Goal: Check status

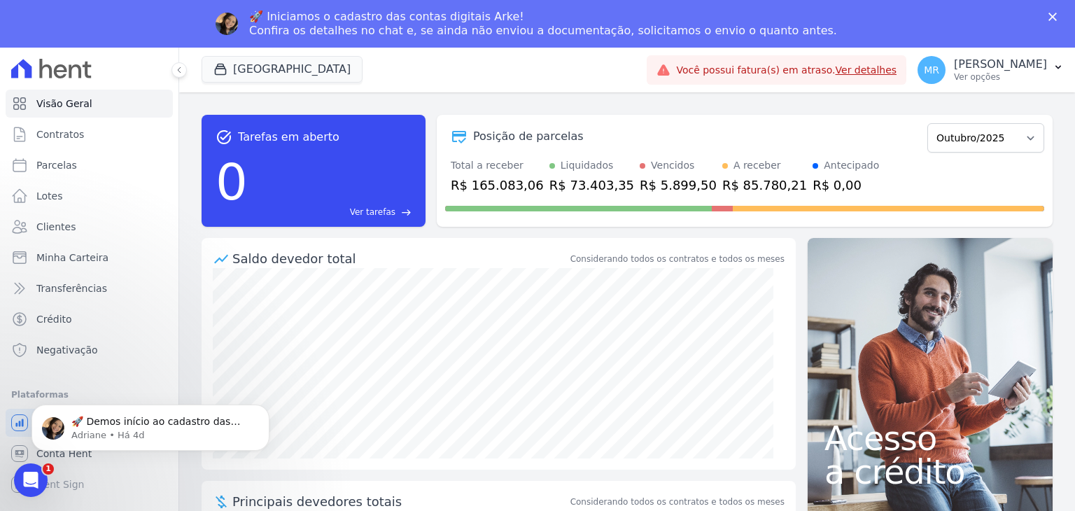
click at [896, 72] on link "Ver detalhes" at bounding box center [867, 69] width 62 height 11
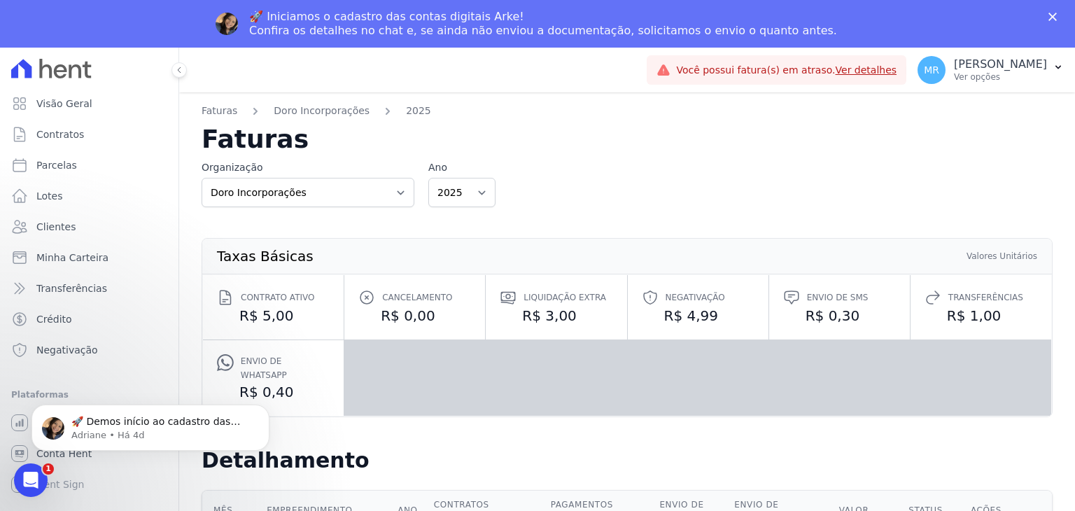
click at [897, 73] on link "Ver detalhes" at bounding box center [867, 69] width 62 height 11
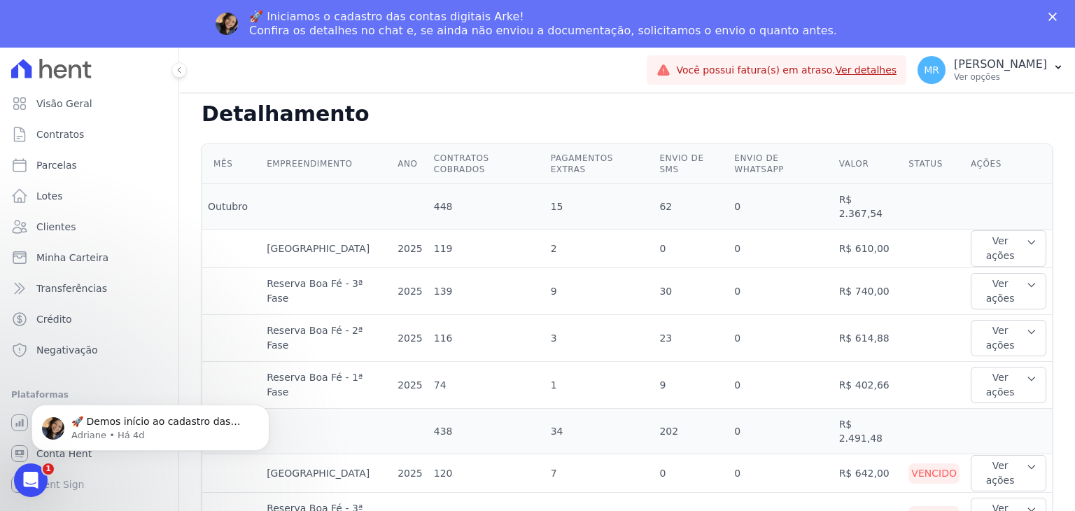
scroll to position [350, 0]
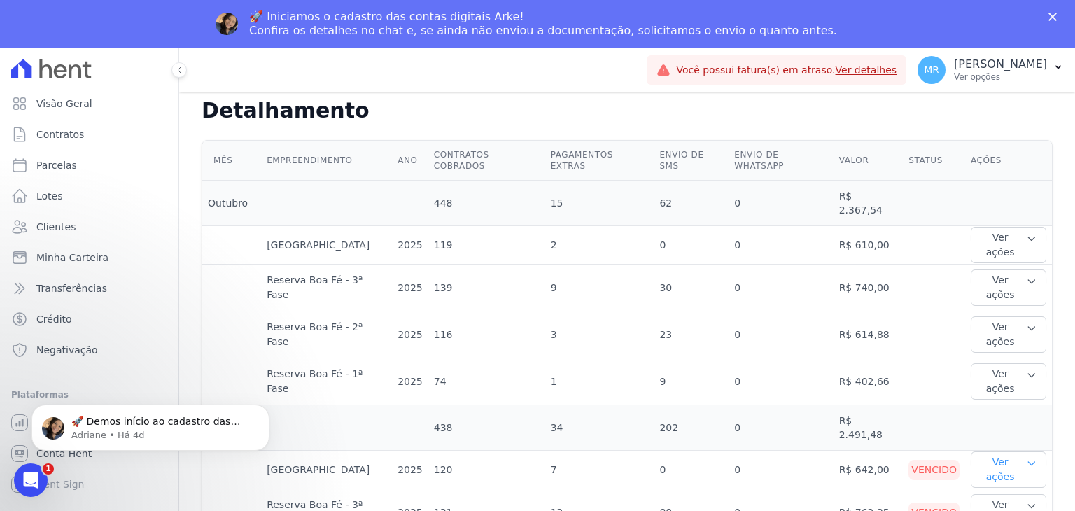
click at [995, 451] on button "Ver ações" at bounding box center [1009, 469] width 76 height 36
click at [1008, 508] on link "Ver boleto" at bounding box center [1028, 515] width 104 height 15
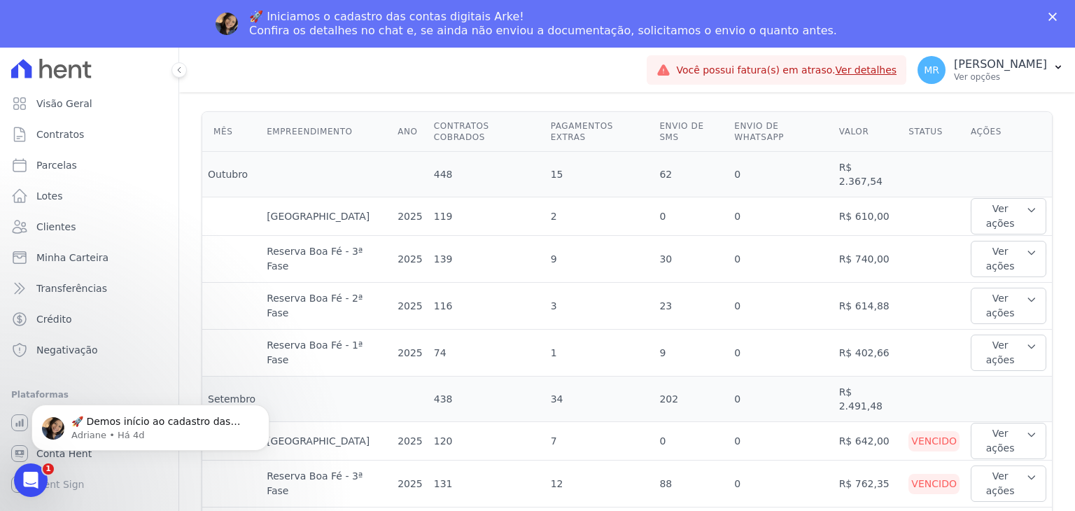
scroll to position [350, 0]
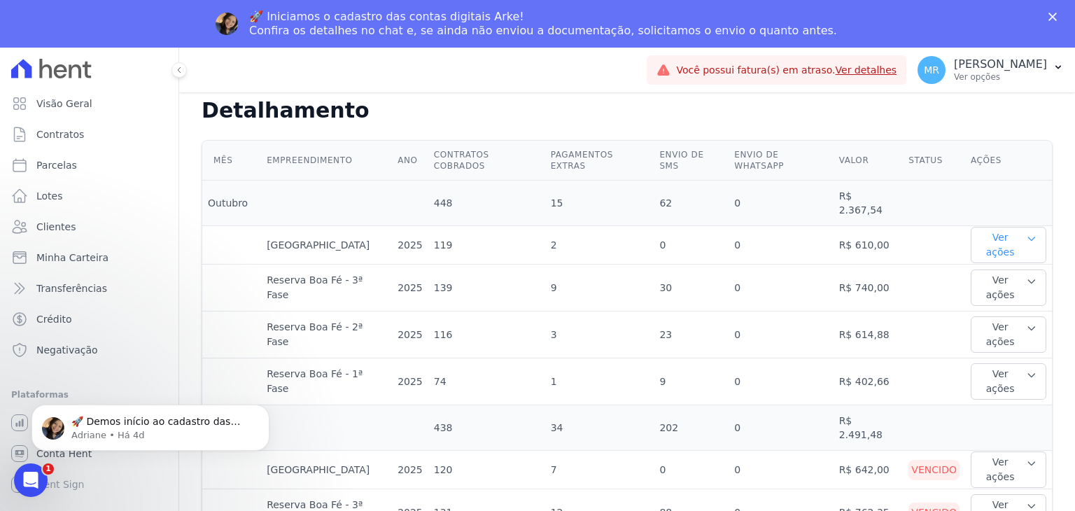
click at [987, 227] on button "Ver ações" at bounding box center [1009, 245] width 76 height 36
click at [1026, 233] on icon "button" at bounding box center [1031, 238] width 11 height 11
click at [1022, 269] on button "Ver ações" at bounding box center [1009, 287] width 76 height 36
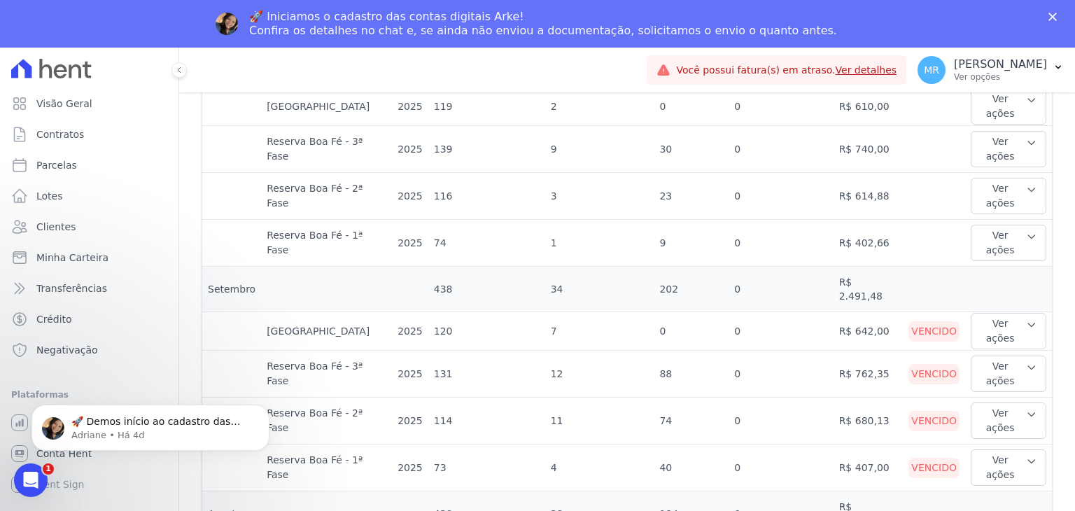
scroll to position [490, 0]
click at [869, 349] on td "R$ 762,35" at bounding box center [868, 372] width 70 height 47
click at [996, 448] on button "Ver ações" at bounding box center [1009, 466] width 76 height 36
click at [1005, 505] on link "Ver boleto" at bounding box center [1028, 512] width 104 height 15
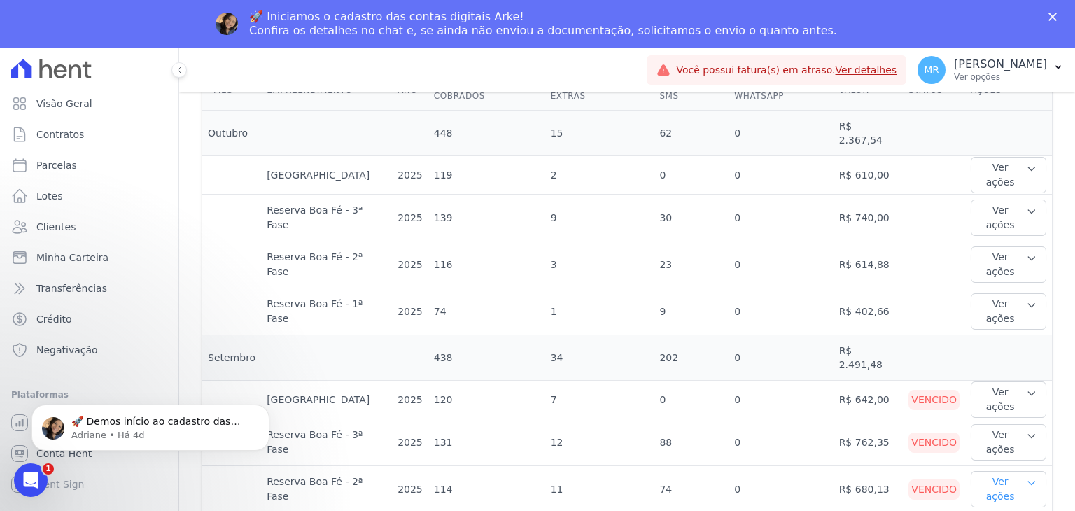
click at [986, 471] on button "Ver ações" at bounding box center [1009, 489] width 76 height 36
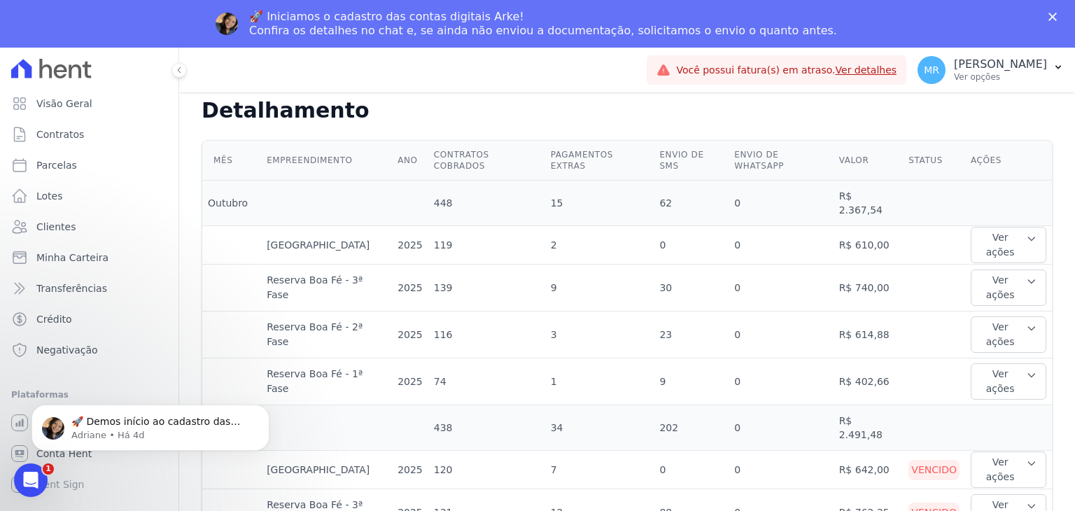
scroll to position [560, 0]
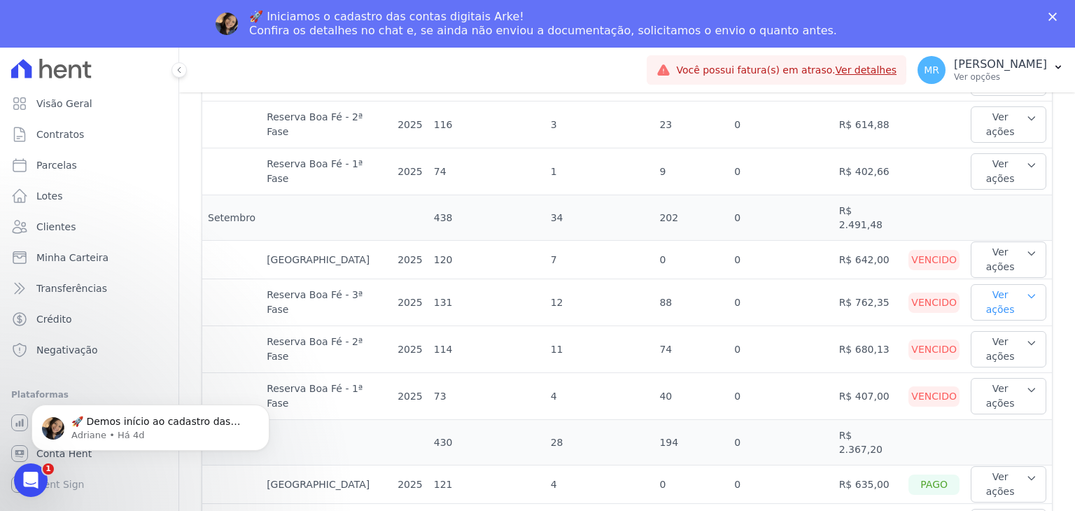
click at [971, 284] on button "Ver ações" at bounding box center [1009, 302] width 76 height 36
click at [989, 341] on link "Ver boleto" at bounding box center [1028, 348] width 104 height 15
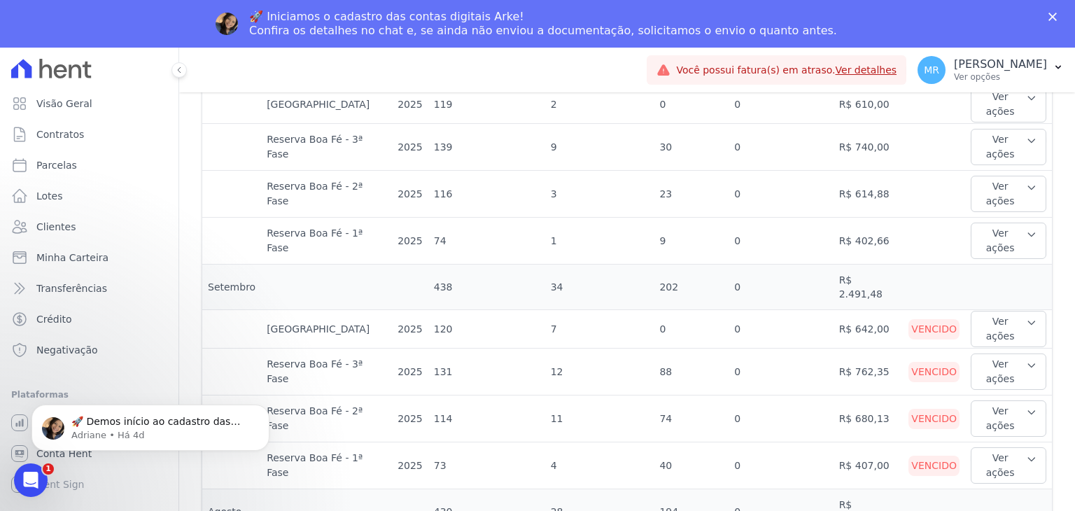
scroll to position [490, 0]
